Goal: Task Accomplishment & Management: Manage account settings

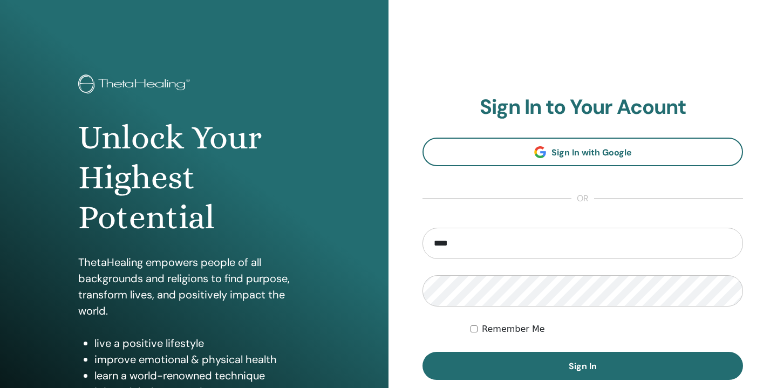
type input "**********"
click at [423, 352] on button "Sign In" at bounding box center [583, 366] width 321 height 28
